Goal: Transaction & Acquisition: Purchase product/service

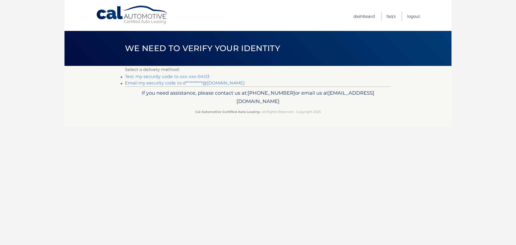
click at [185, 74] on link "Text my security code to xxx-xxx-0403" at bounding box center [167, 76] width 84 height 5
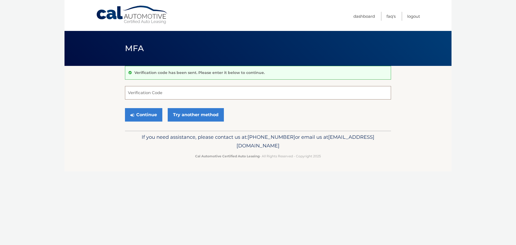
click at [150, 95] on input "Verification Code" at bounding box center [258, 92] width 266 height 13
type input "461576"
click at [146, 113] on button "Continue" at bounding box center [143, 114] width 37 height 13
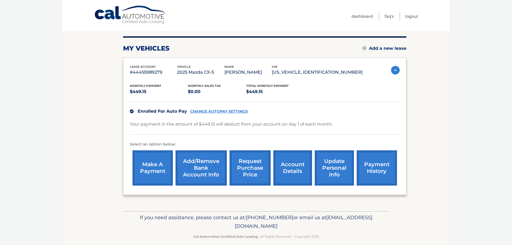
scroll to position [60, 0]
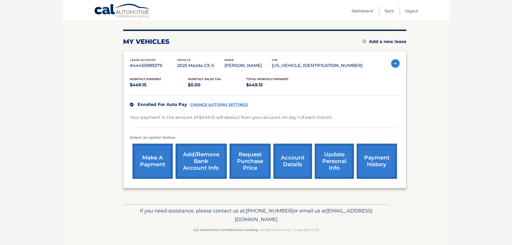
click at [151, 160] on link "make a payment" at bounding box center [153, 161] width 40 height 35
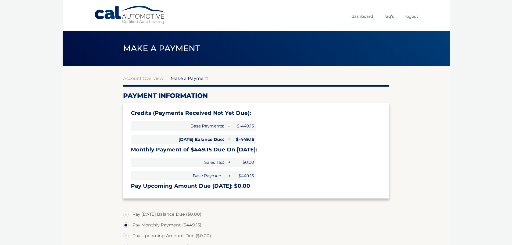
select select "ODU3MmMyY2EtMmYzMy00ZjY0LWFhZmEtYjA1YmRiYTE1YzU4"
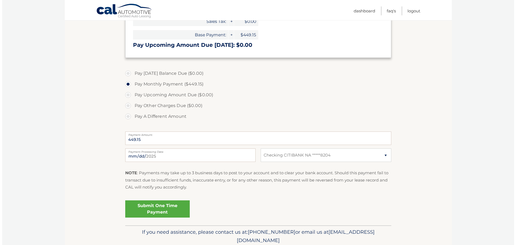
scroll to position [162, 0]
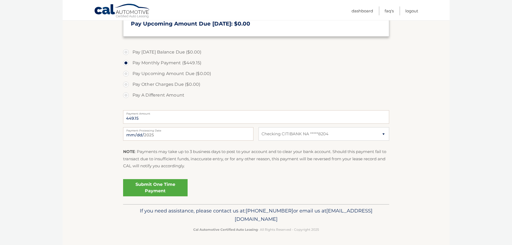
click at [149, 186] on link "Submit One Time Payment" at bounding box center [155, 187] width 65 height 17
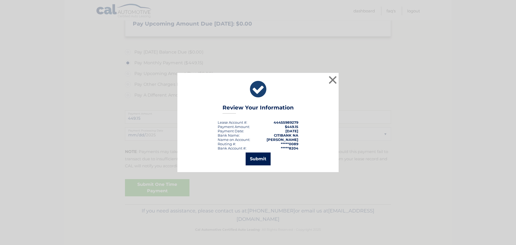
click at [266, 162] on button "Submit" at bounding box center [258, 158] width 25 height 13
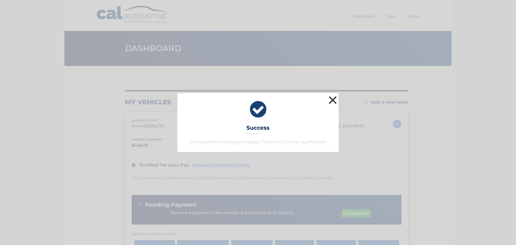
click at [330, 98] on button "×" at bounding box center [332, 100] width 11 height 11
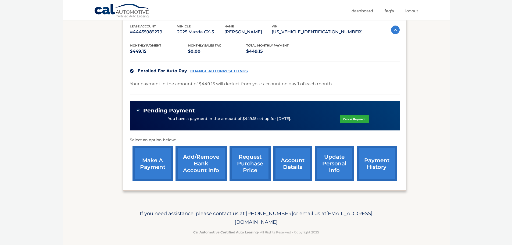
scroll to position [97, 0]
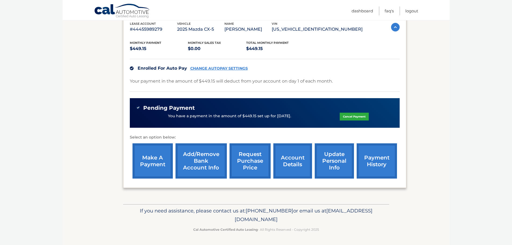
click at [197, 158] on link "Add/Remove bank account info" at bounding box center [201, 160] width 51 height 35
